Goal: Task Accomplishment & Management: Use online tool/utility

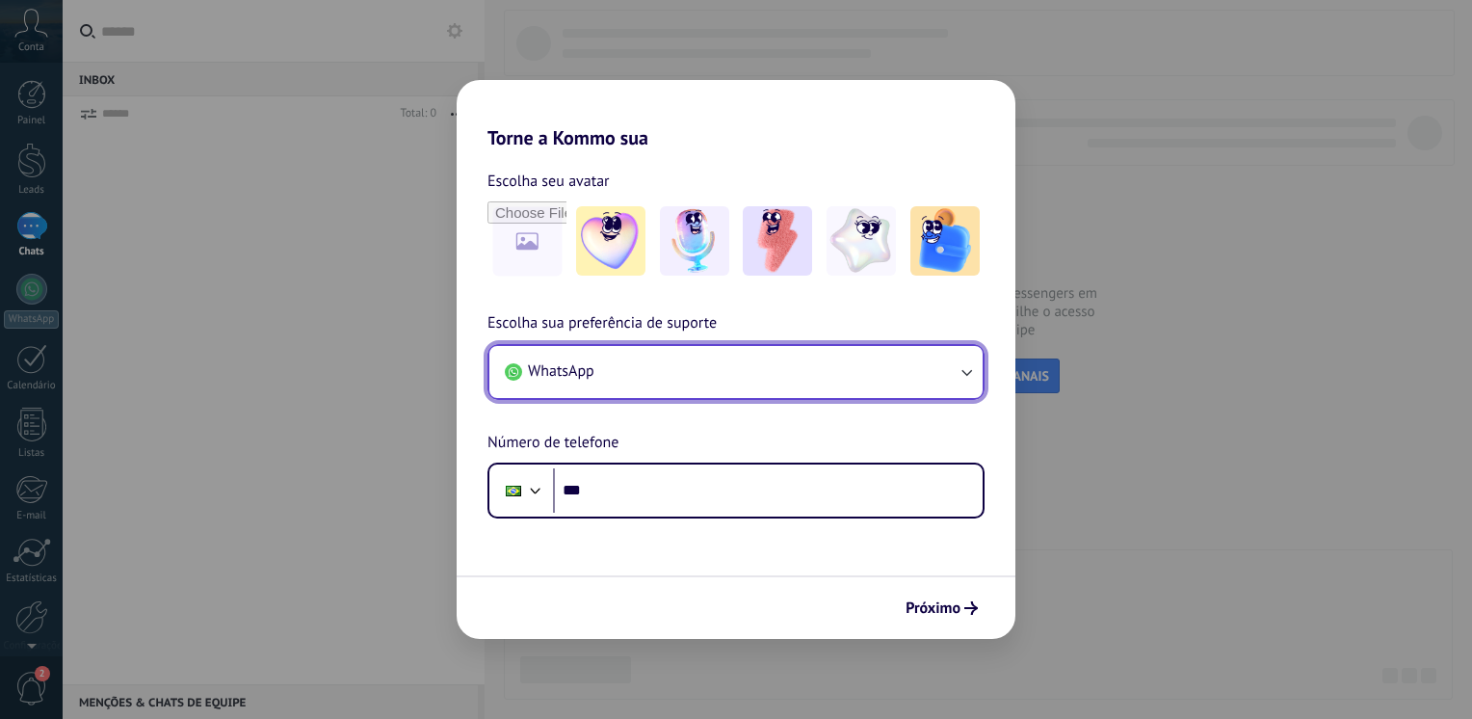
click at [926, 387] on button "WhatsApp" at bounding box center [735, 372] width 493 height 52
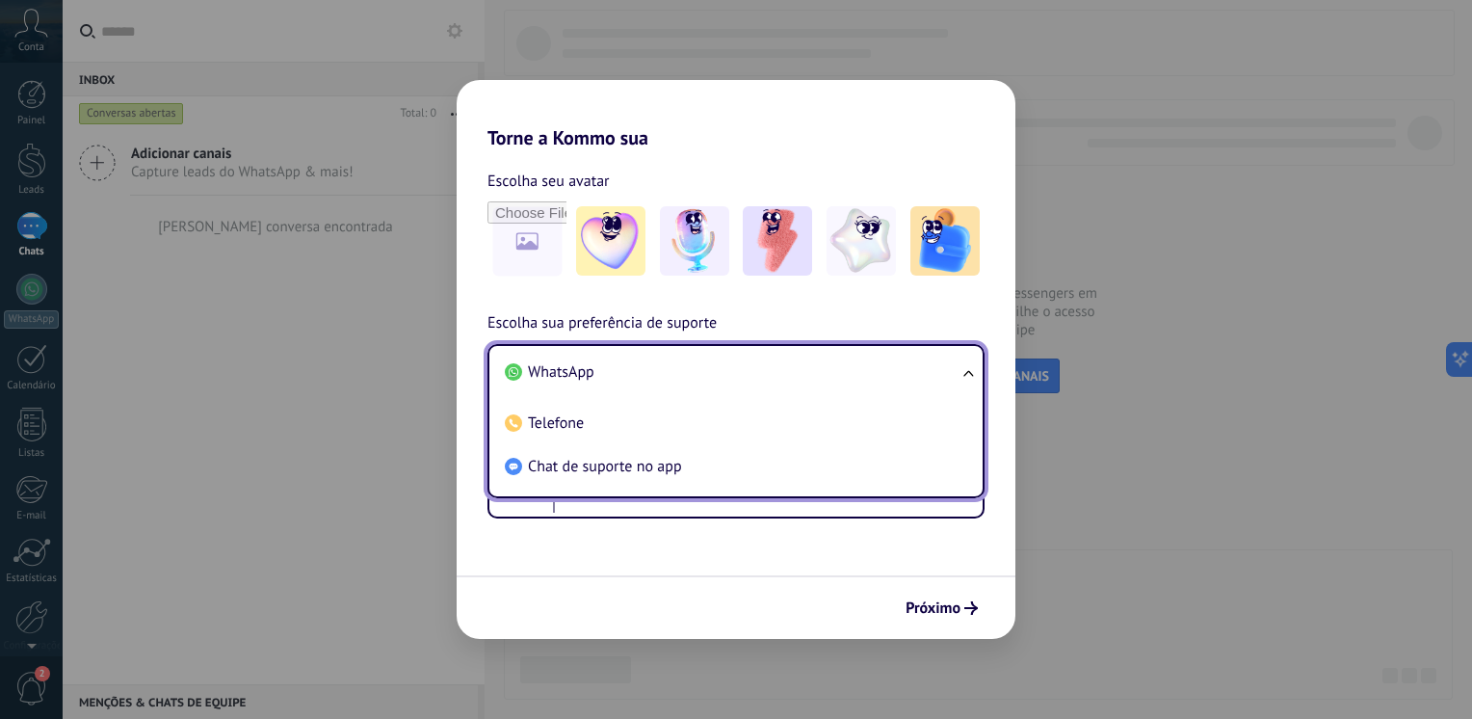
click at [926, 387] on li "WhatsApp" at bounding box center [732, 372] width 470 height 43
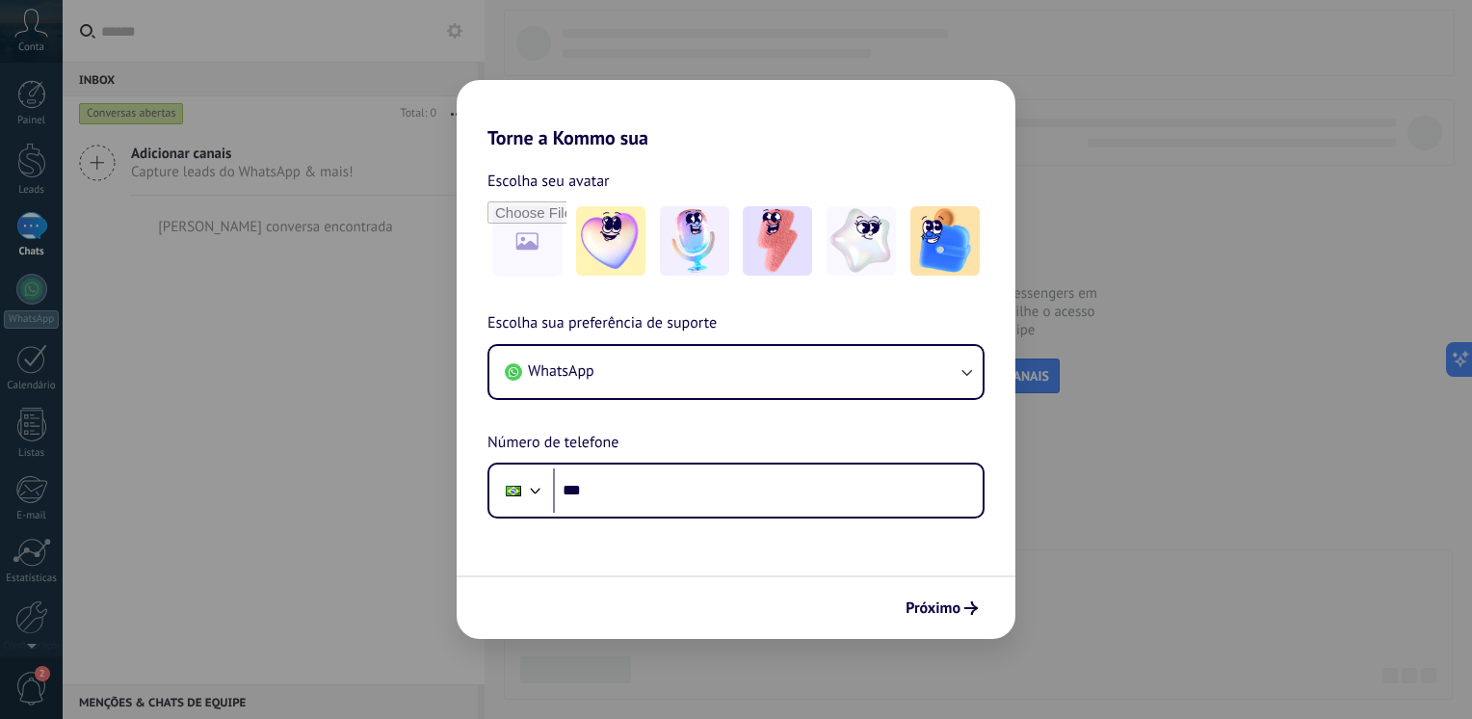
click at [1160, 556] on div "Torne a Kommo sua Escolha seu avatar Escolha sua preferência de suporte WhatsAp…" at bounding box center [736, 359] width 1472 height 719
click at [1034, 541] on div "Torne a Kommo sua Escolha seu avatar Escolha sua preferência de suporte WhatsAp…" at bounding box center [736, 359] width 1472 height 719
click at [1233, 314] on div "Torne a Kommo sua Escolha seu avatar Escolha sua preferência de suporte WhatsAp…" at bounding box center [736, 359] width 1472 height 719
click at [932, 607] on span "Próximo" at bounding box center [933, 607] width 55 height 13
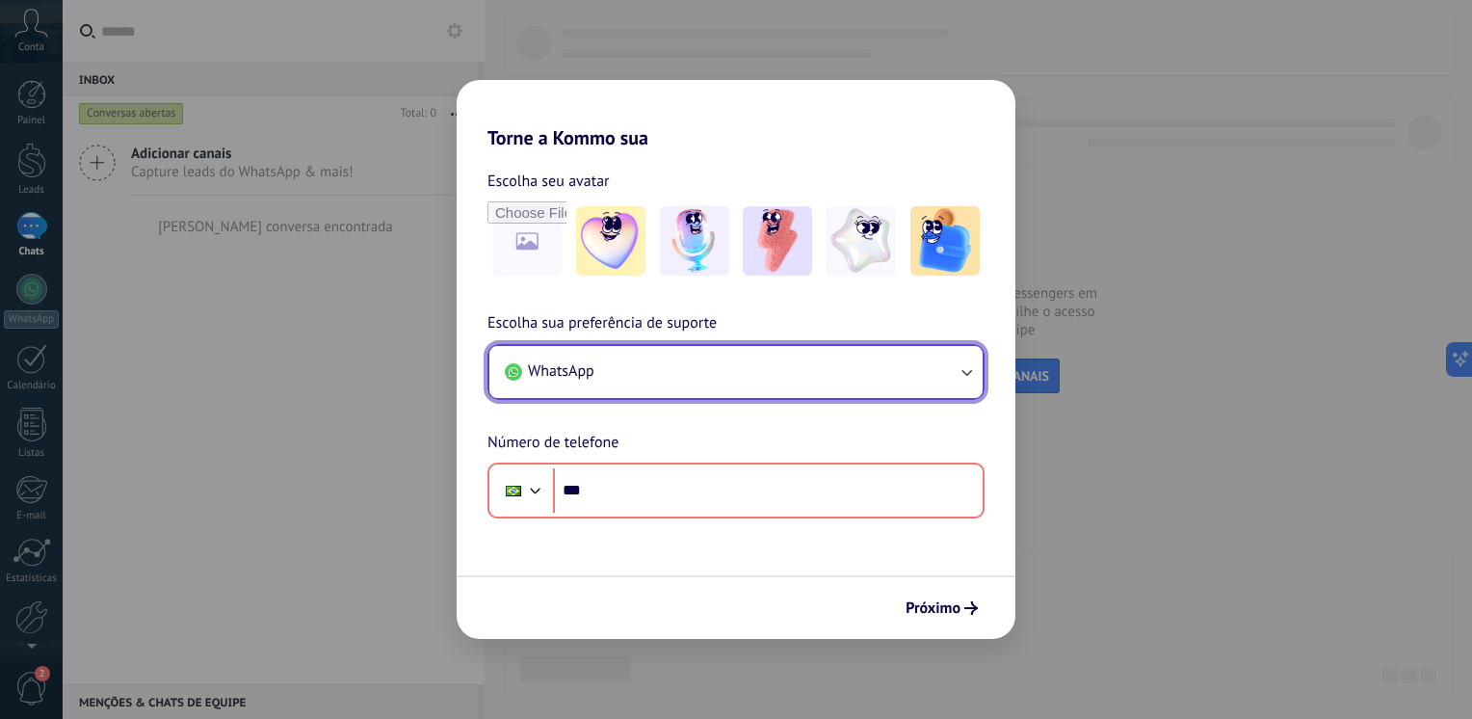
click at [717, 365] on button "WhatsApp" at bounding box center [735, 372] width 493 height 52
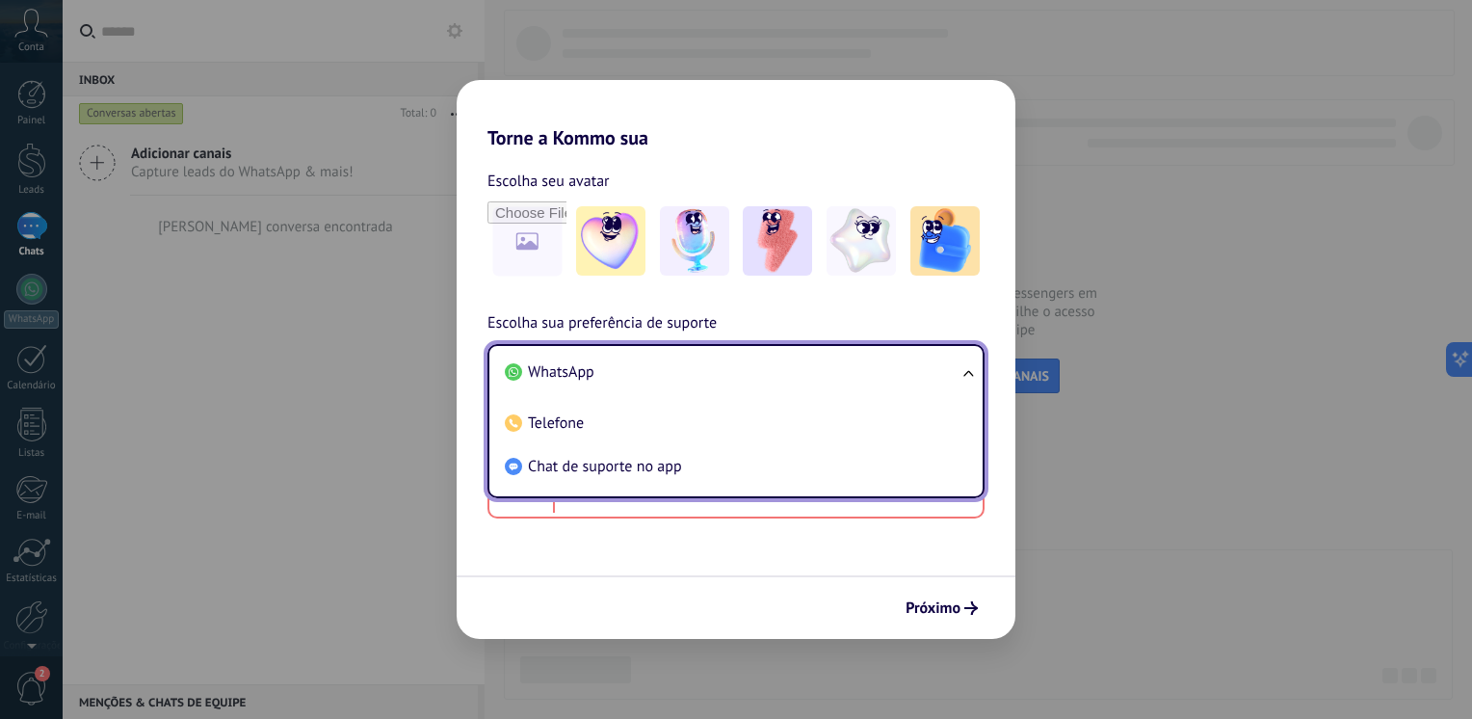
click at [717, 365] on li "WhatsApp" at bounding box center [732, 372] width 470 height 43
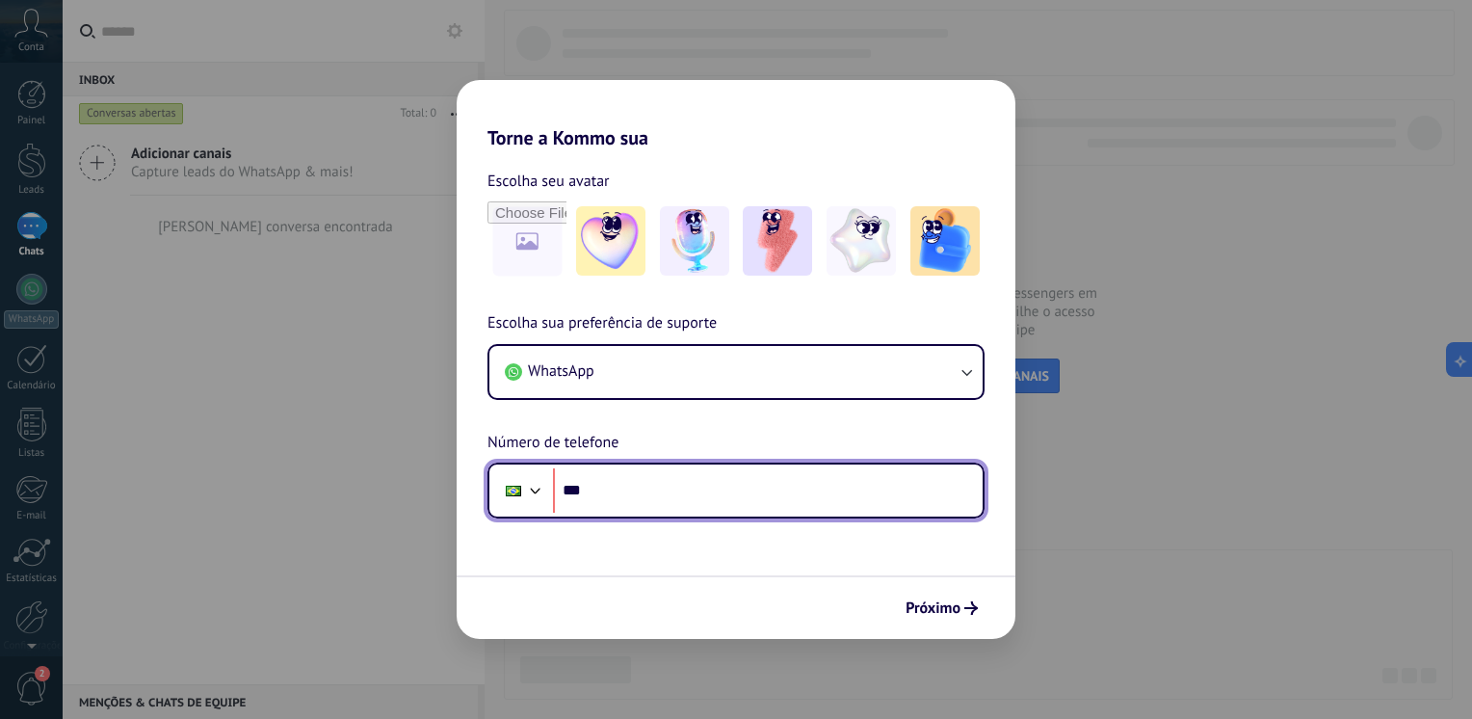
click at [651, 503] on input "***" at bounding box center [768, 490] width 430 height 44
type input "**********"
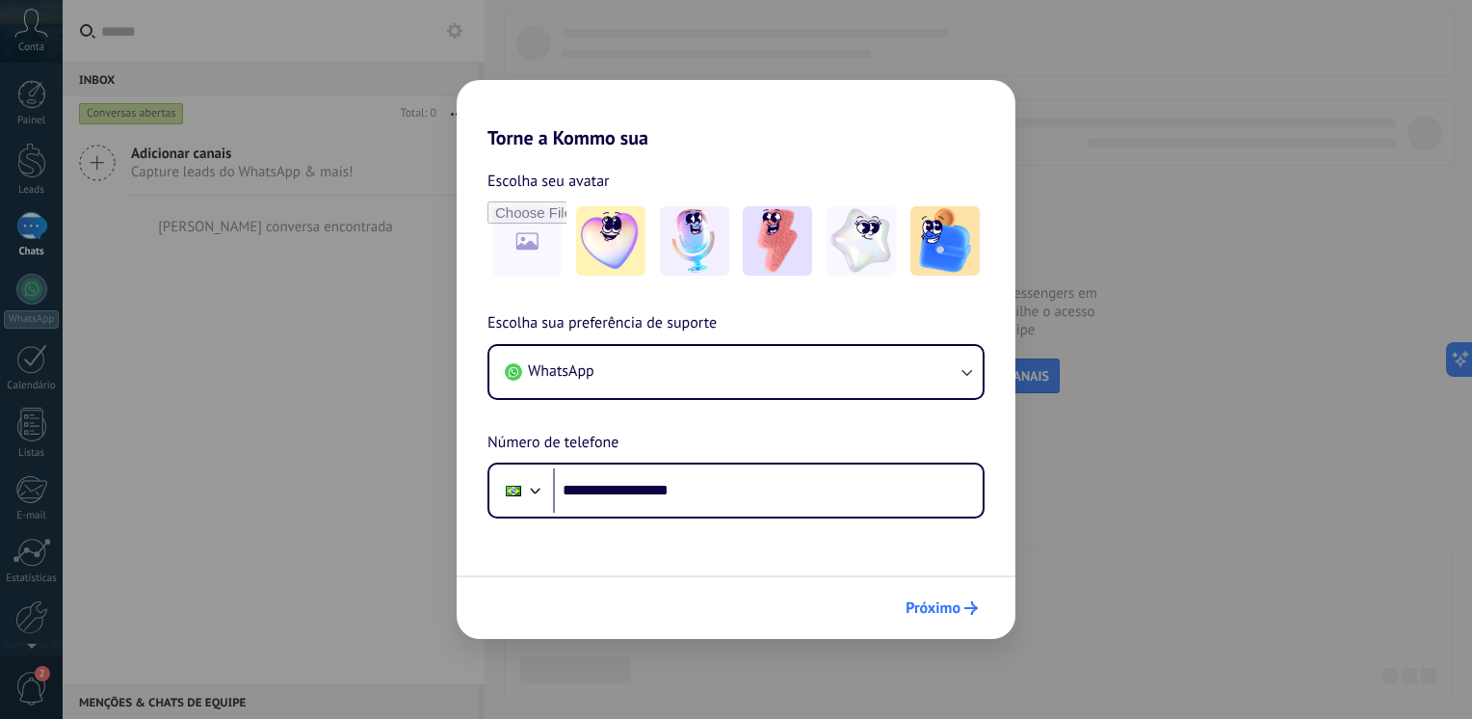
click at [944, 596] on button "Próximo" at bounding box center [942, 608] width 90 height 33
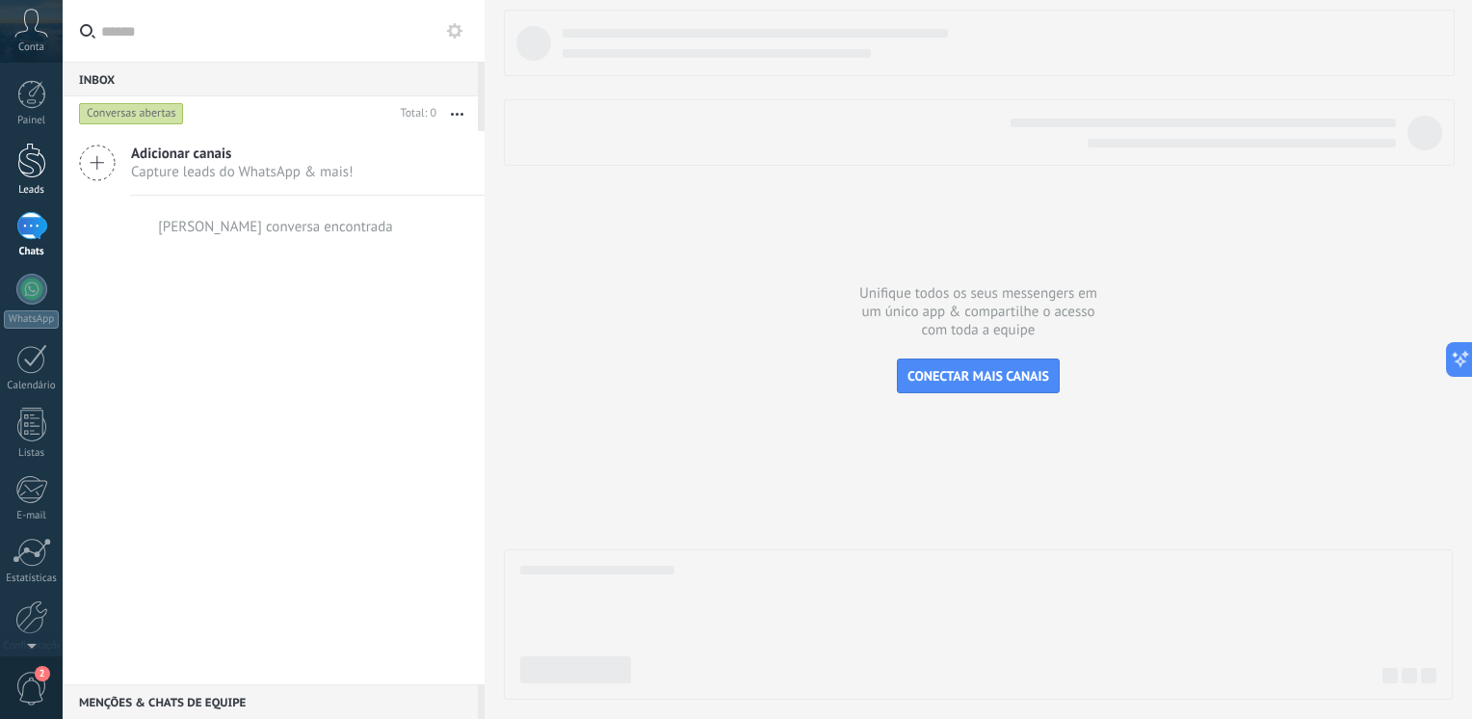
click at [19, 165] on div at bounding box center [31, 161] width 29 height 36
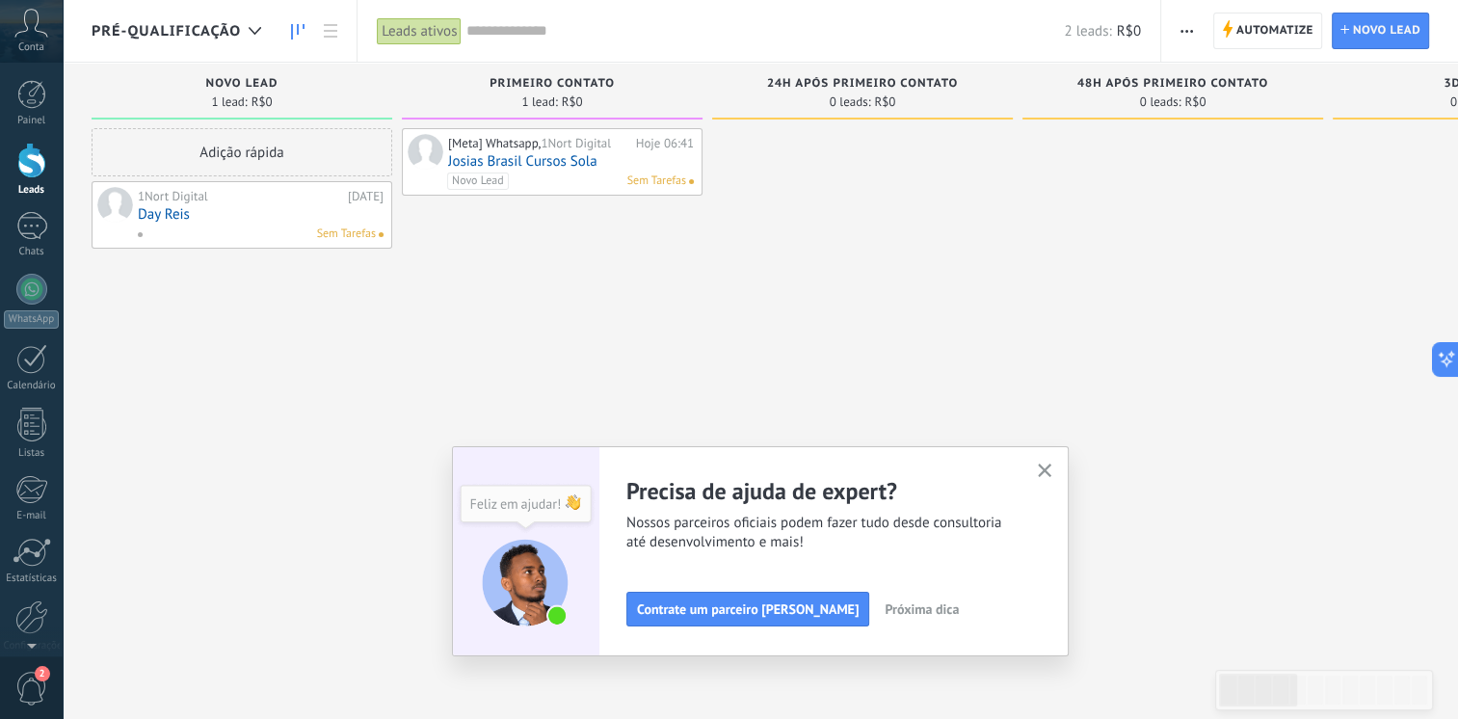
click at [1047, 468] on icon "button" at bounding box center [1045, 470] width 14 height 14
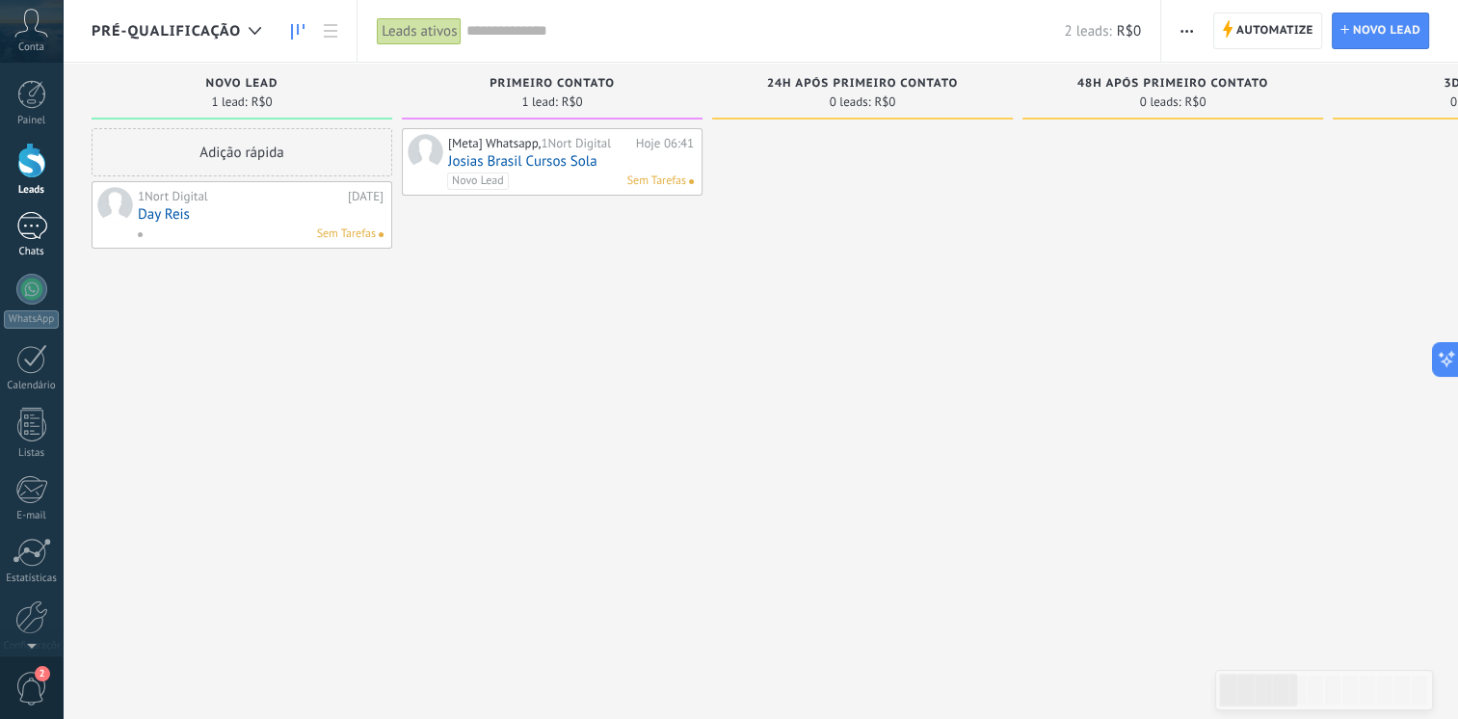
click at [39, 228] on div at bounding box center [31, 226] width 31 height 28
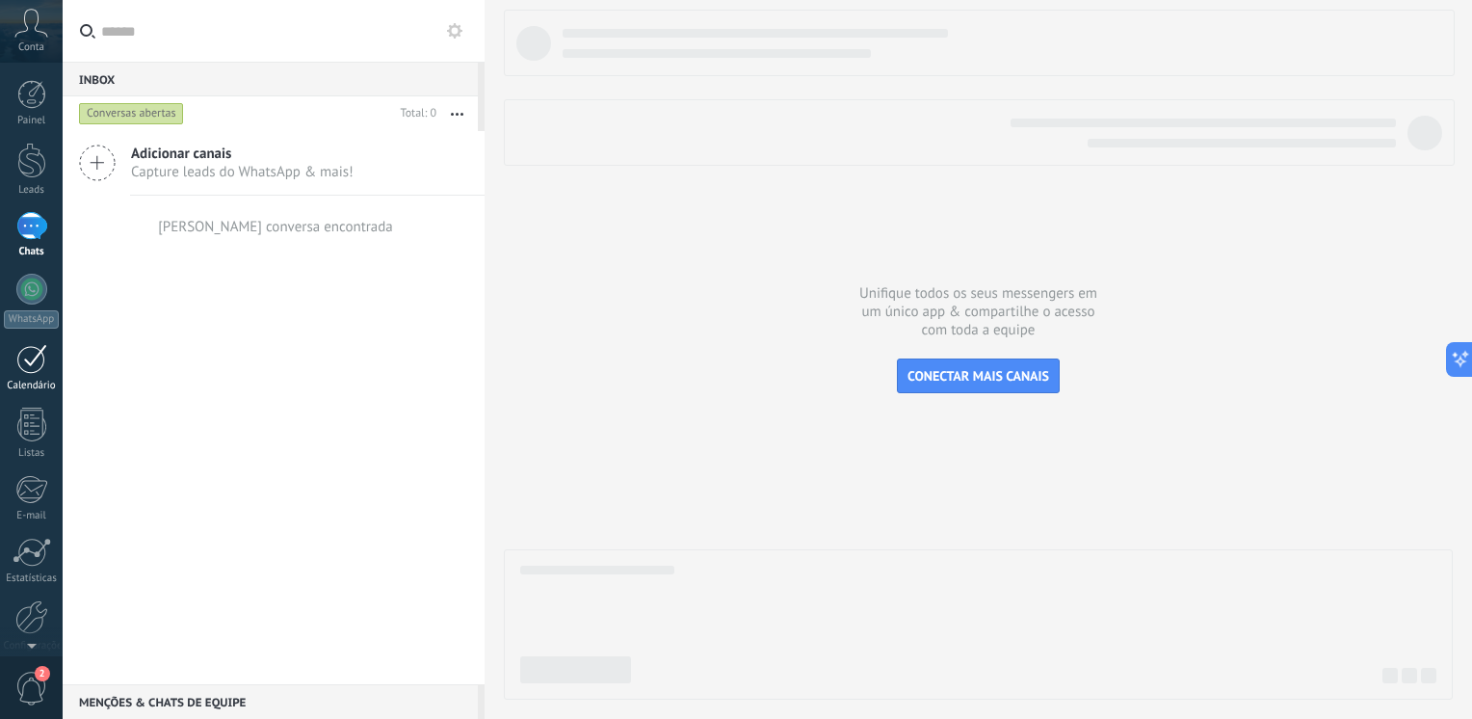
click at [42, 353] on div at bounding box center [31, 359] width 31 height 30
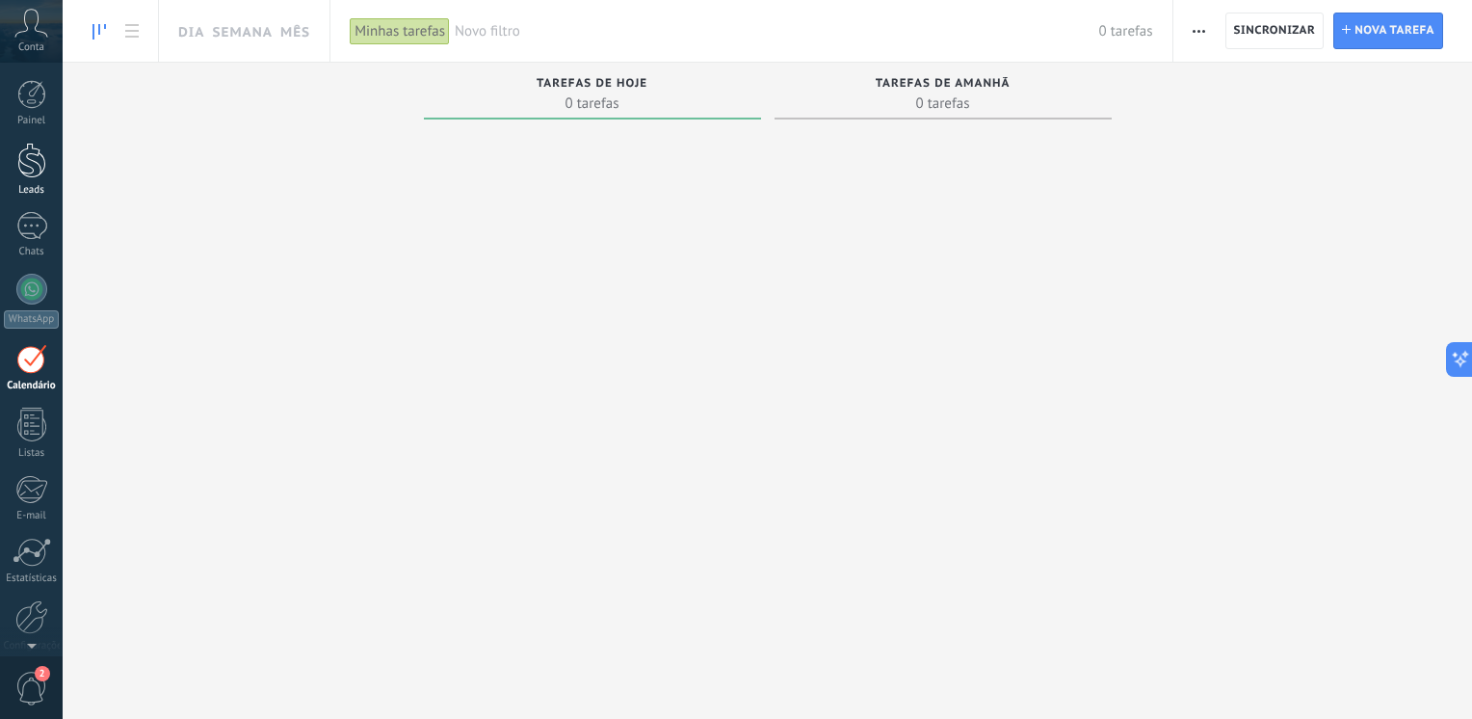
click at [23, 167] on div at bounding box center [31, 161] width 29 height 36
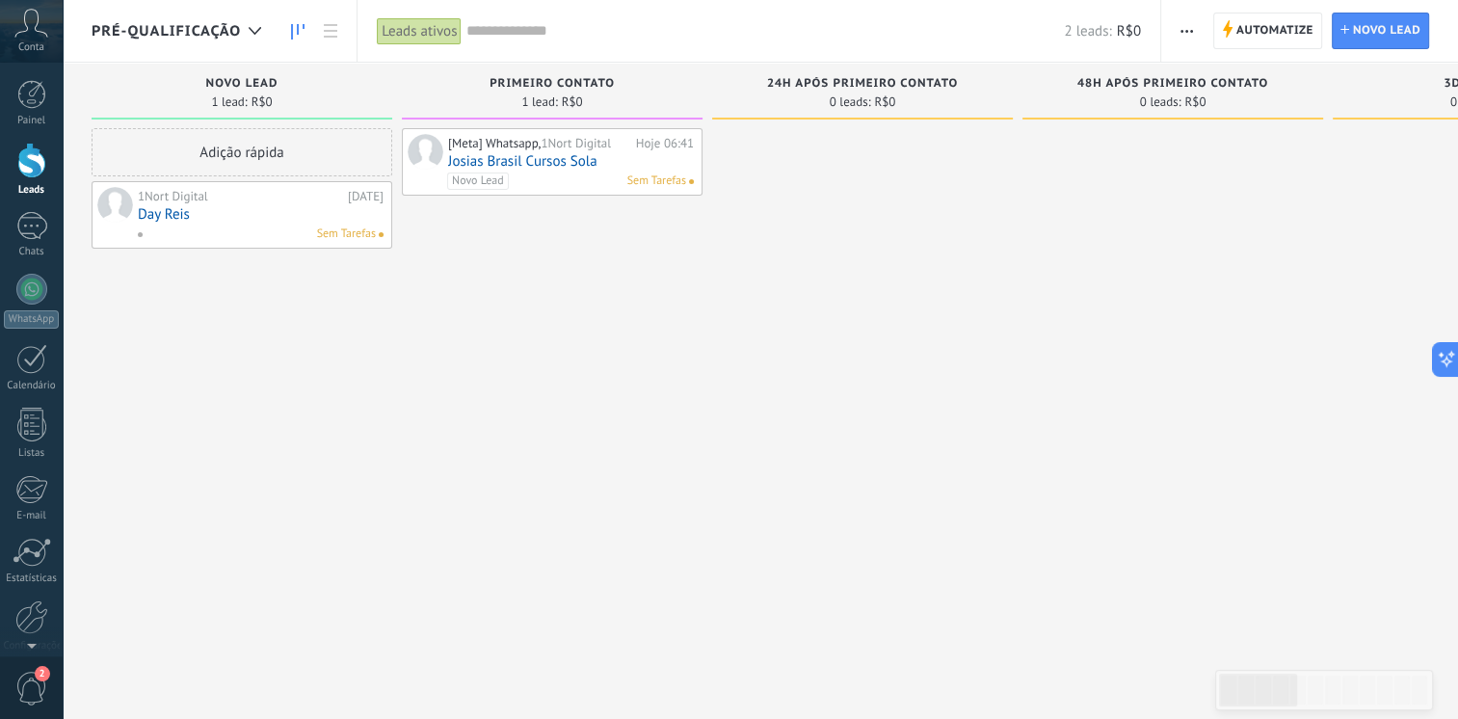
click at [694, 386] on div "[Meta] Whatsapp, 1Nort Digital Hoje 06:41 Josias [GEOGRAPHIC_DATA] Cursos Sola …" at bounding box center [552, 361] width 301 height 467
click at [39, 122] on div "Painel" at bounding box center [32, 121] width 56 height 13
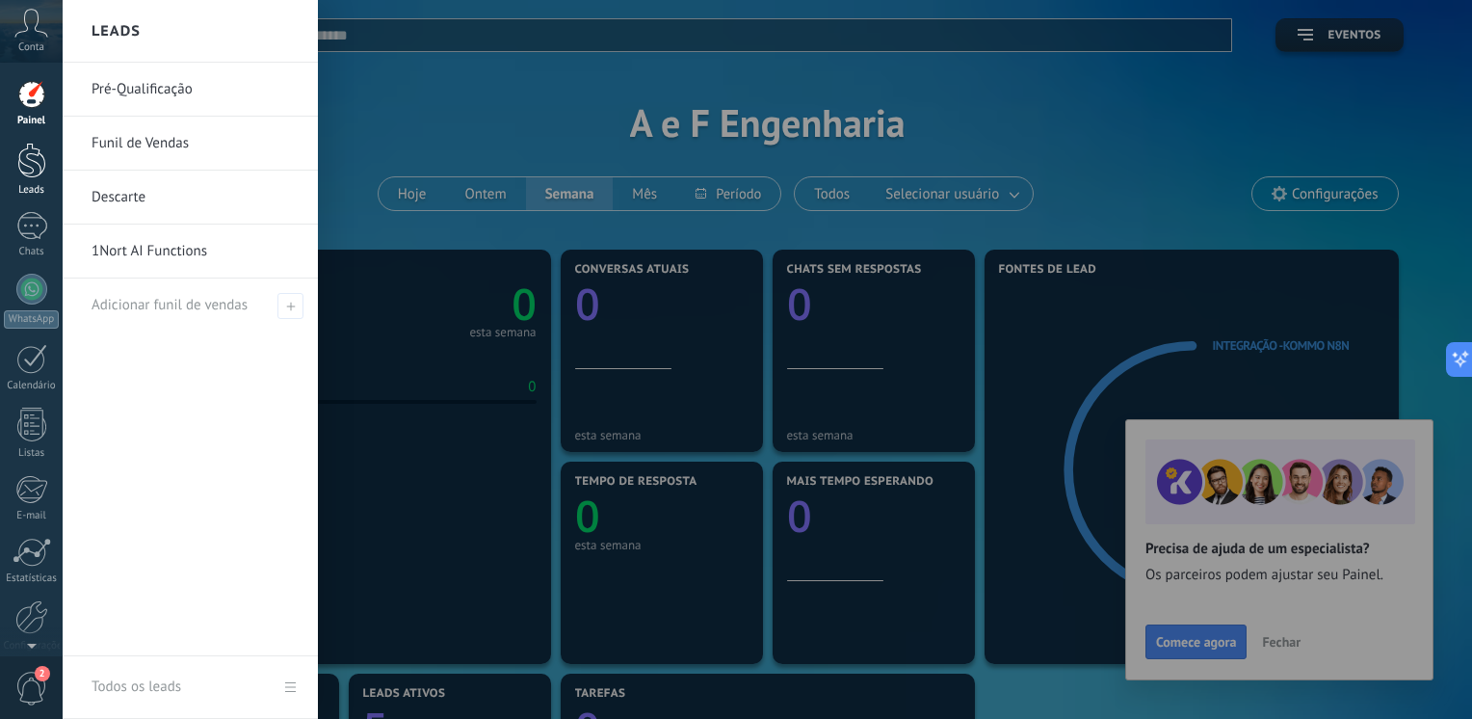
click at [20, 163] on div at bounding box center [31, 161] width 29 height 36
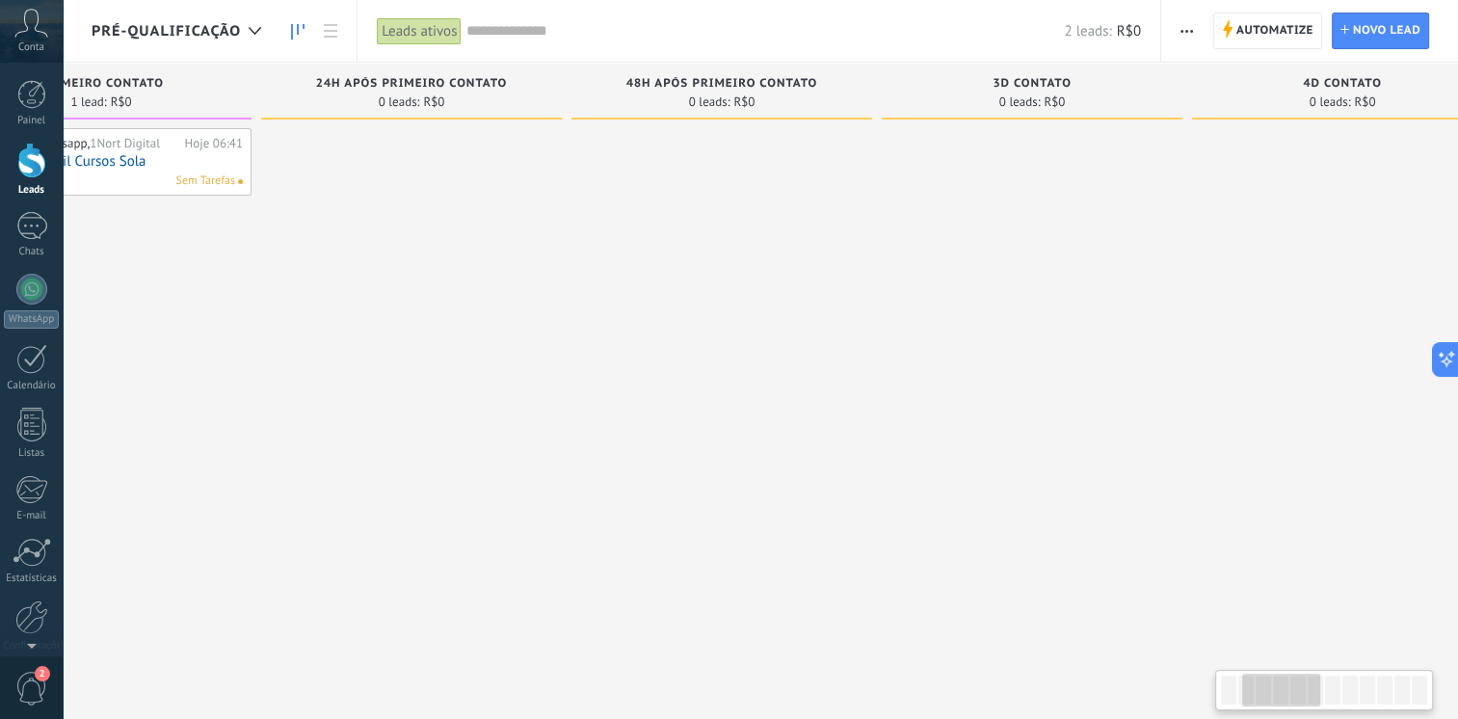
drag, startPoint x: 20, startPoint y: 163, endPoint x: 193, endPoint y: 267, distance: 201.4
click at [193, 267] on div "[Meta] Whatsapp, 1Nort Digital Hoje 06:41 Josias [GEOGRAPHIC_DATA] Cursos Sola …" at bounding box center [101, 361] width 301 height 467
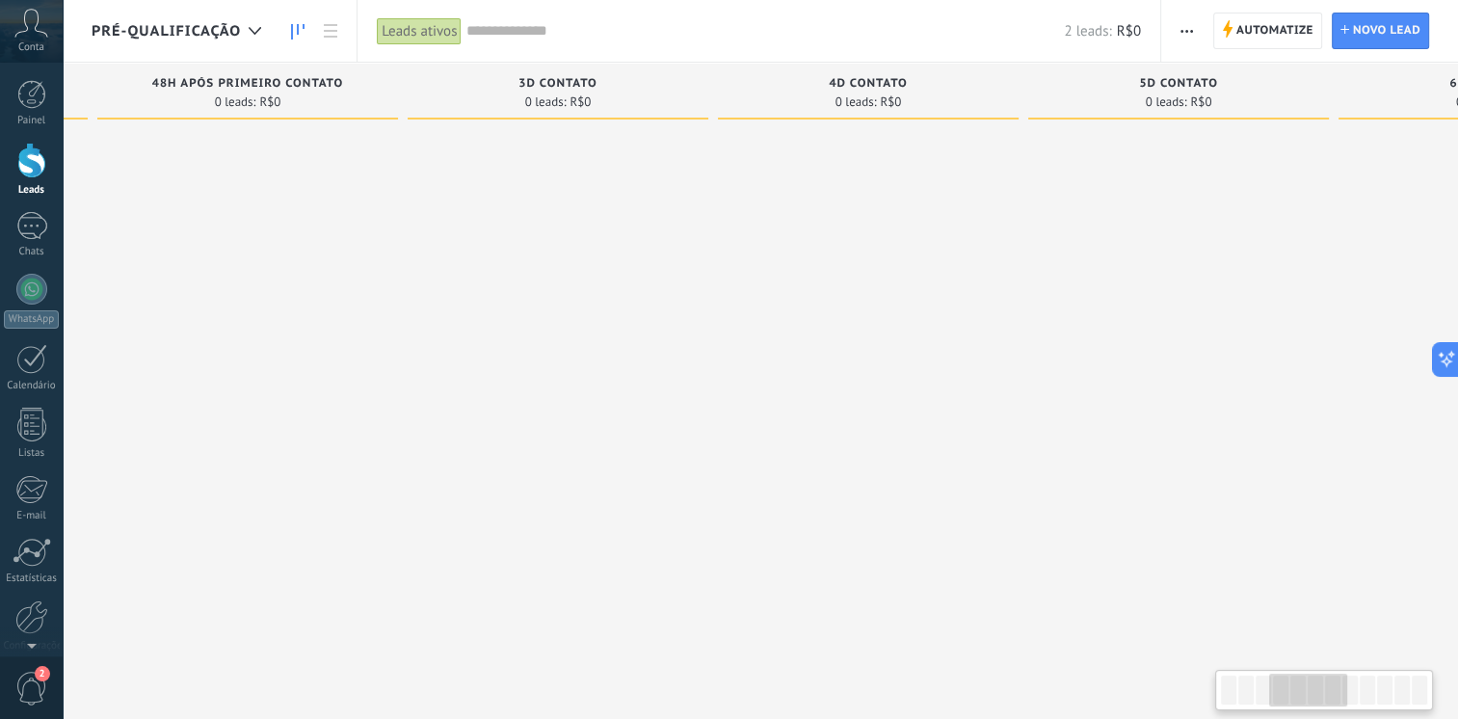
drag, startPoint x: 676, startPoint y: 419, endPoint x: 220, endPoint y: 466, distance: 459.1
click at [220, 466] on div at bounding box center [247, 361] width 301 height 467
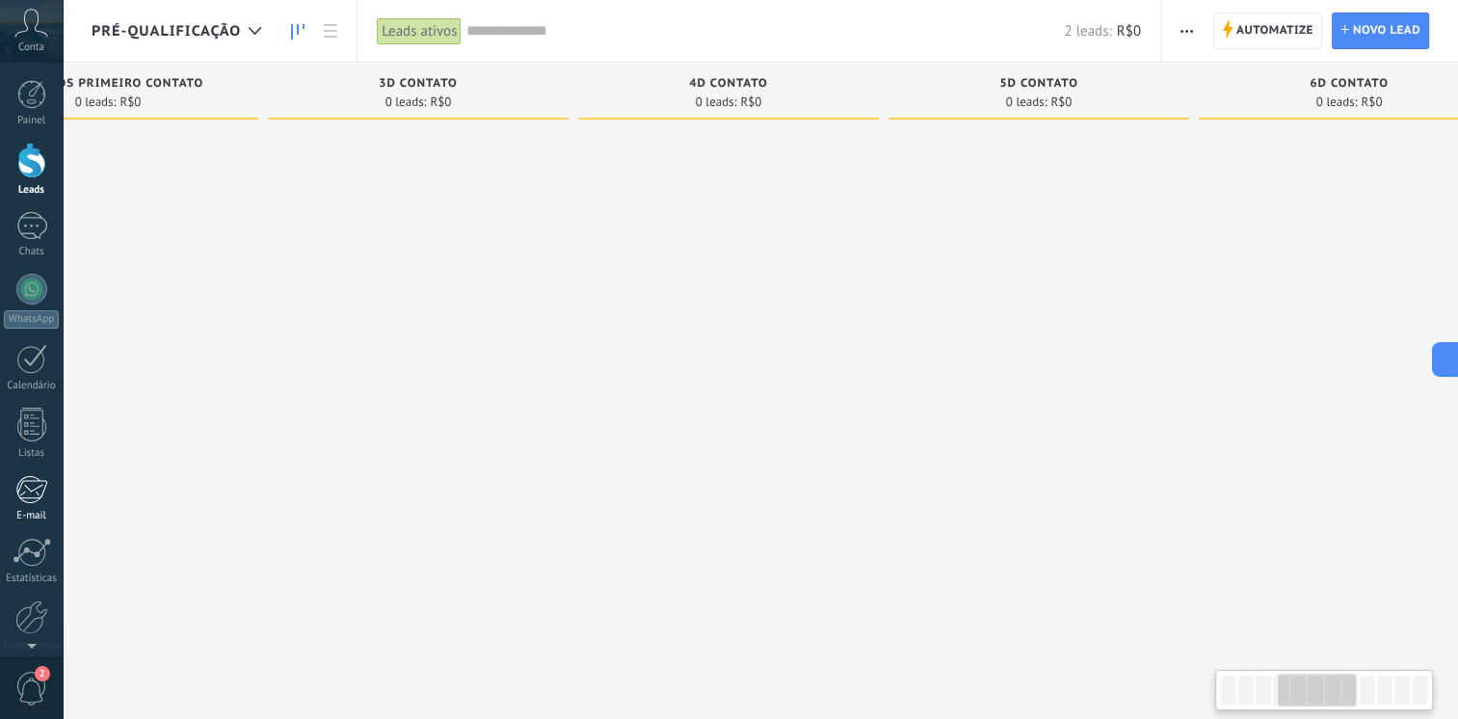
drag, startPoint x: 220, startPoint y: 466, endPoint x: 0, endPoint y: 484, distance: 220.3
click at [0, 484] on html ".abccls-1,.abccls-2{fill-rule:evenodd}.abccls-2{fill:#fff} .abfcls-1{fill:none}…" at bounding box center [729, 359] width 1458 height 719
click at [250, 507] on div at bounding box center [108, 361] width 301 height 467
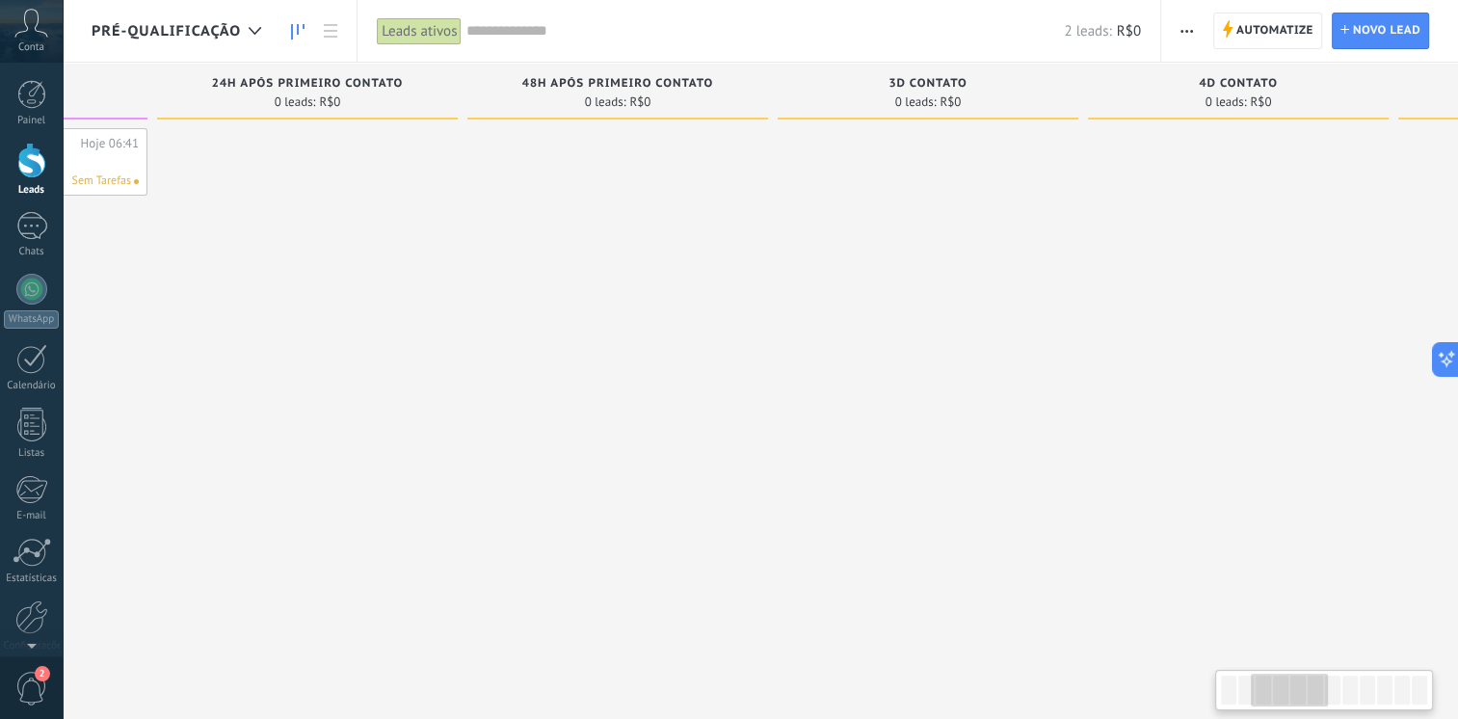
drag, startPoint x: 434, startPoint y: 464, endPoint x: 946, endPoint y: 394, distance: 517.3
click at [946, 394] on div at bounding box center [927, 361] width 301 height 467
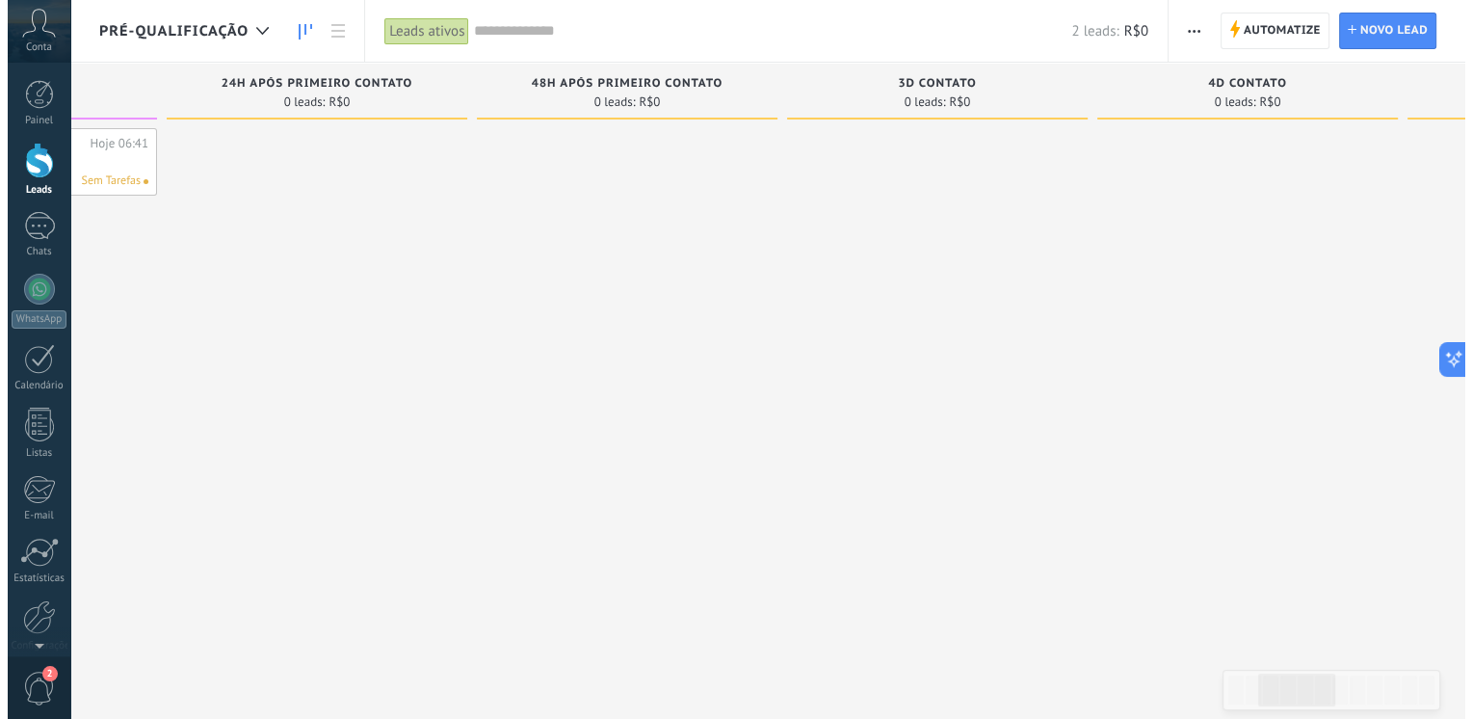
scroll to position [0, 102]
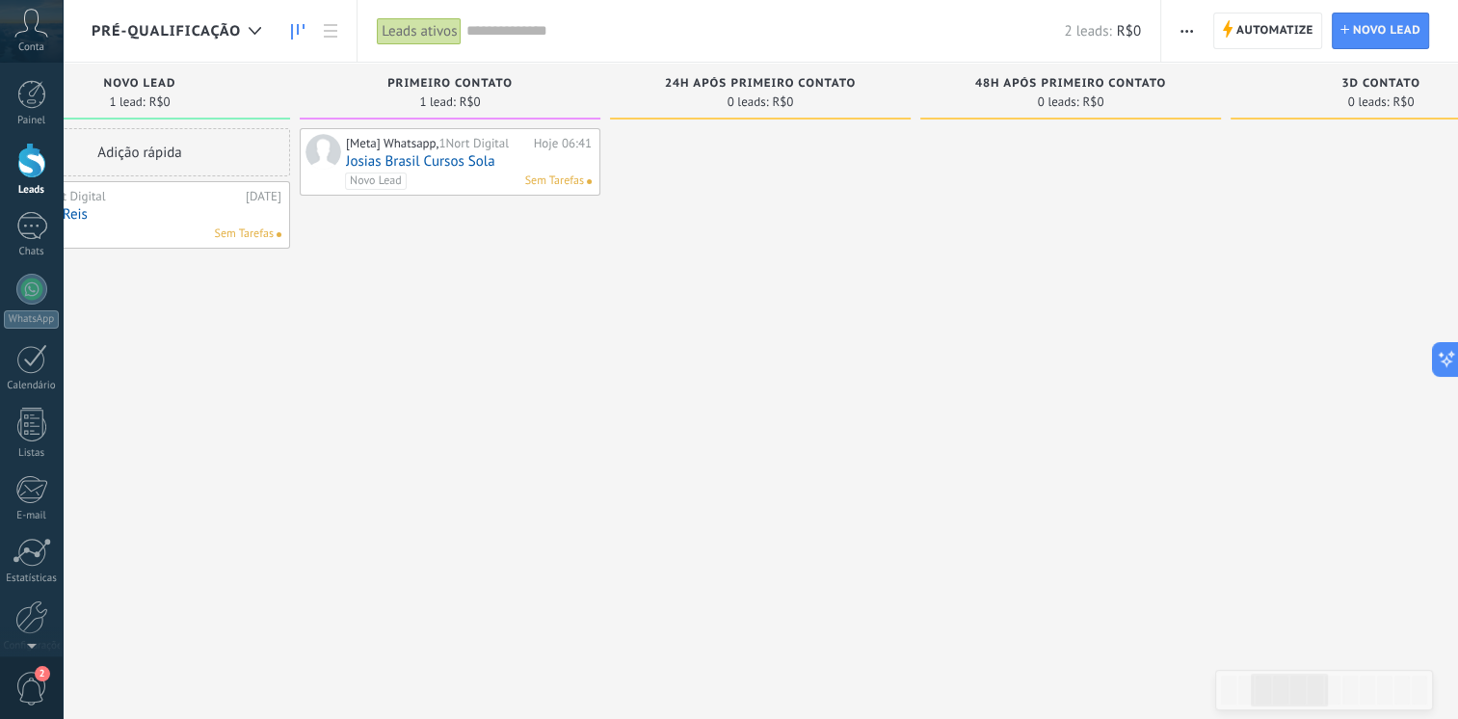
drag, startPoint x: 987, startPoint y: 382, endPoint x: 1471, endPoint y: 298, distance: 490.8
click at [1457, 298] on html ".abccls-1,.abccls-2{fill-rule:evenodd}.abccls-2{fill:#fff} .abfcls-1{fill:none}…" at bounding box center [729, 359] width 1458 height 719
click at [23, 295] on div at bounding box center [31, 289] width 31 height 31
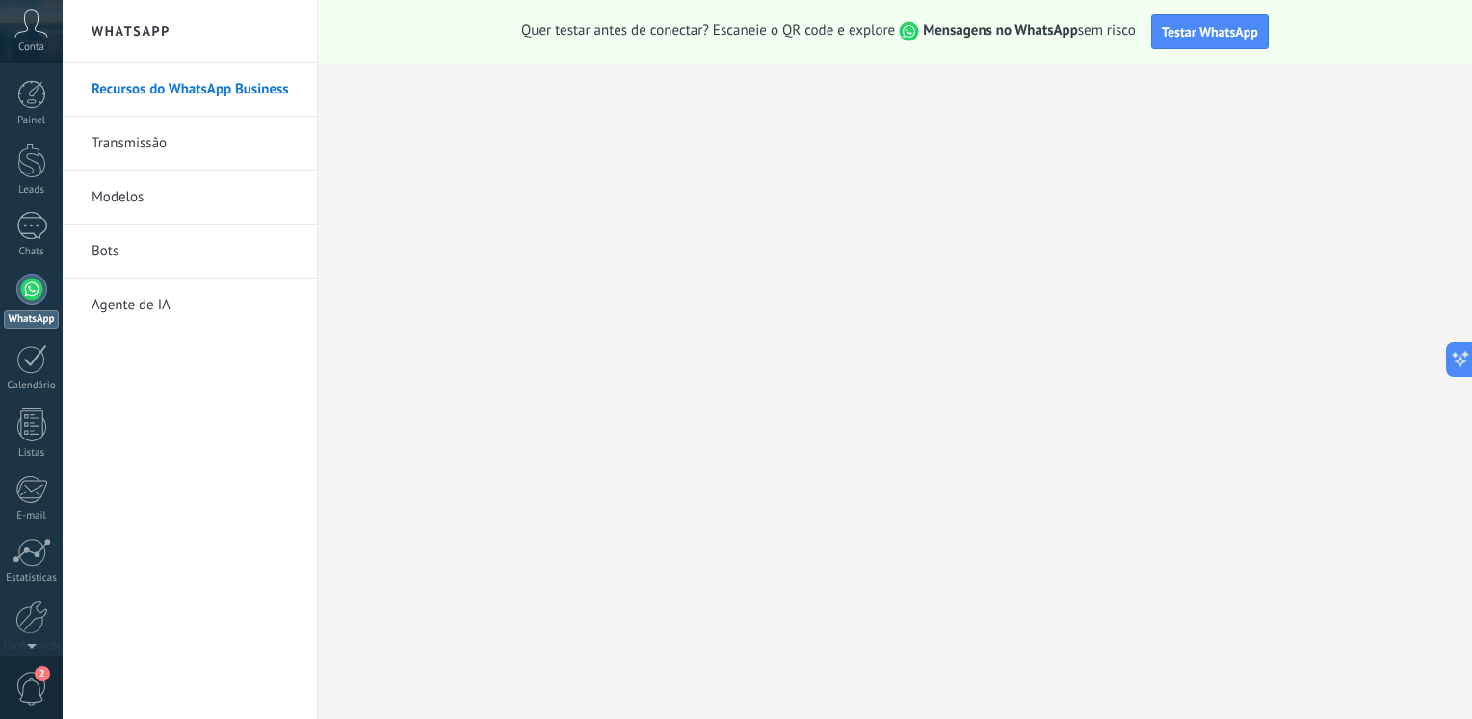
click at [134, 263] on link "Bots" at bounding box center [195, 251] width 206 height 54
